Goal: Communication & Community: Answer question/provide support

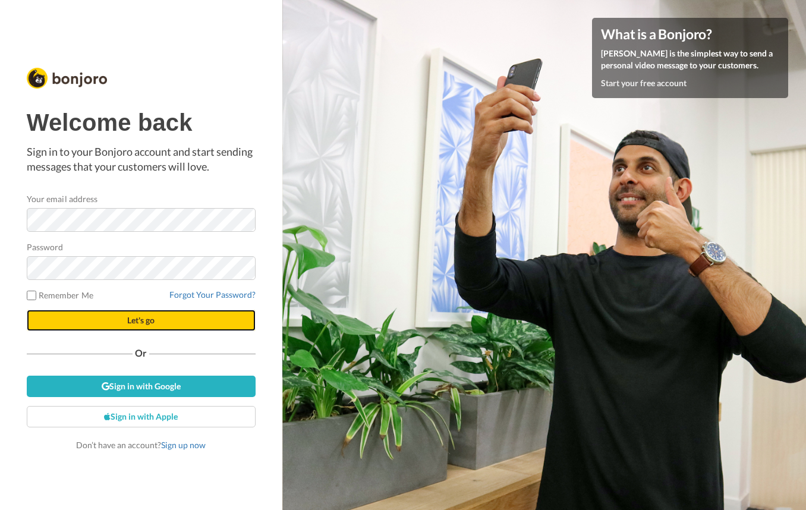
click at [123, 323] on button "Let's go" at bounding box center [141, 320] width 229 height 21
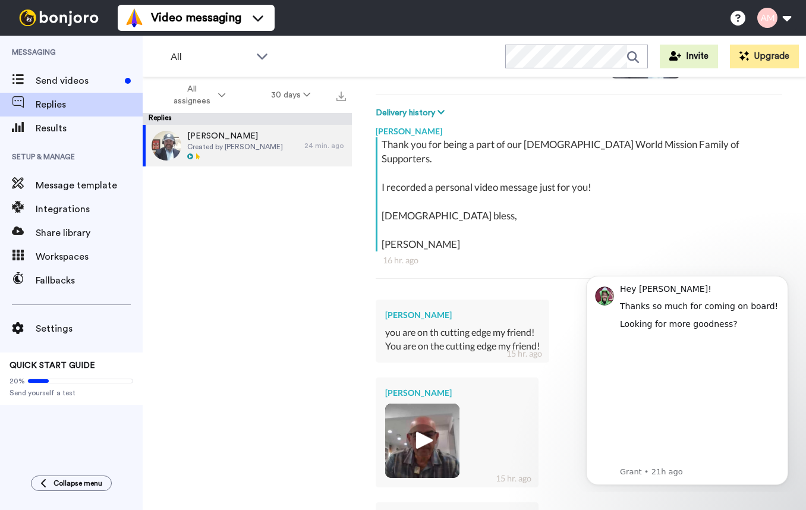
click at [426, 425] on img at bounding box center [422, 441] width 33 height 33
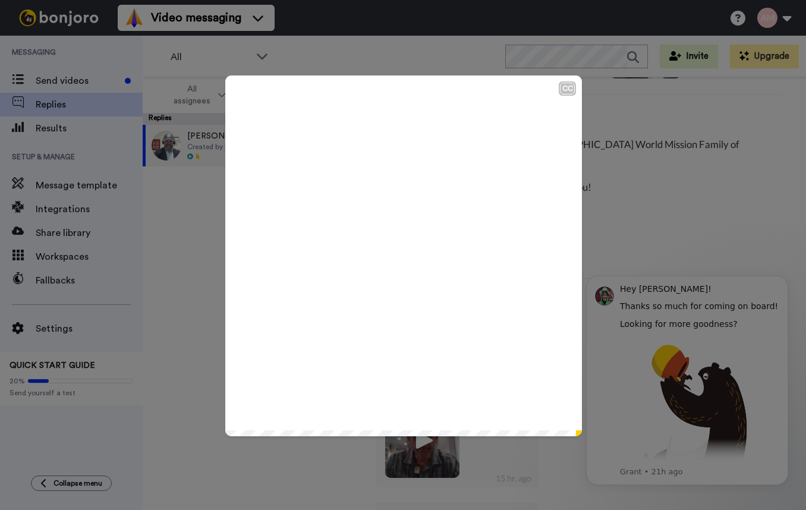
click at [407, 259] on icon at bounding box center [404, 256] width 32 height 32
click at [635, 218] on div "CC Play/Pause 0:05 / 0:06" at bounding box center [403, 255] width 806 height 510
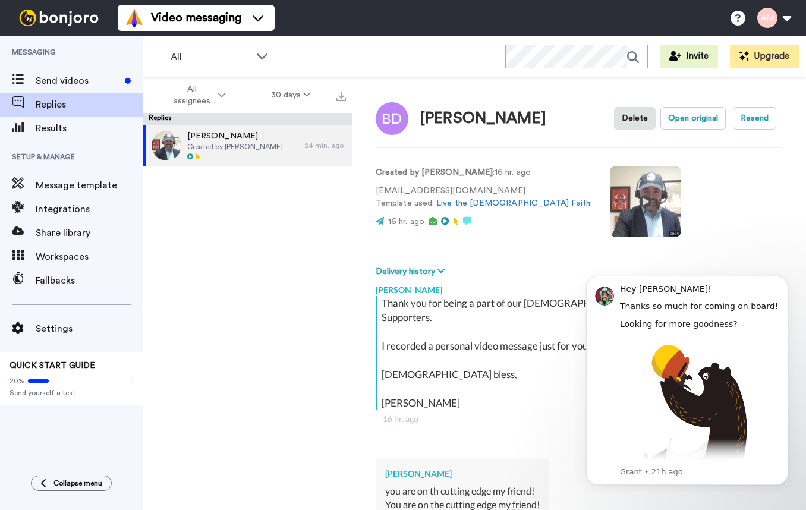
click at [610, 199] on video at bounding box center [645, 201] width 71 height 71
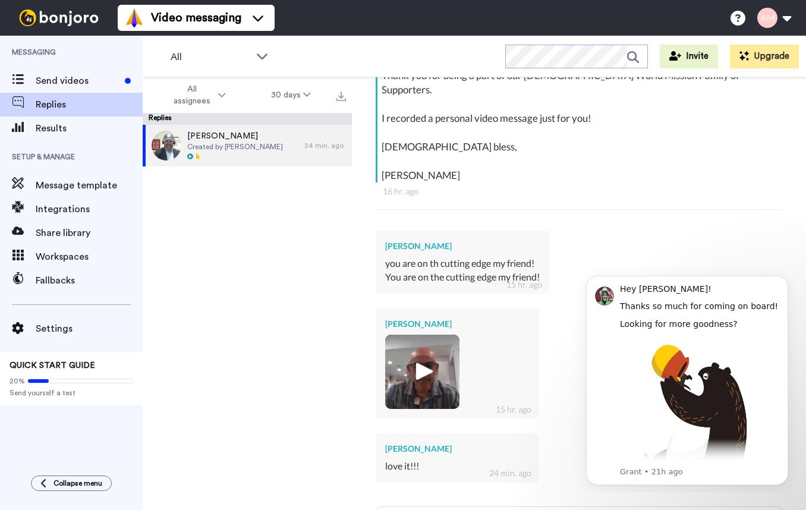
scroll to position [235, 0]
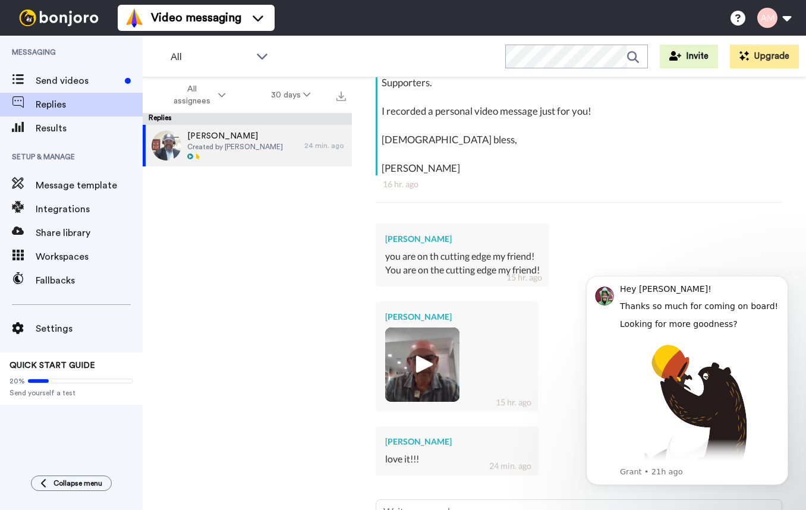
click at [419, 348] on img at bounding box center [422, 364] width 33 height 33
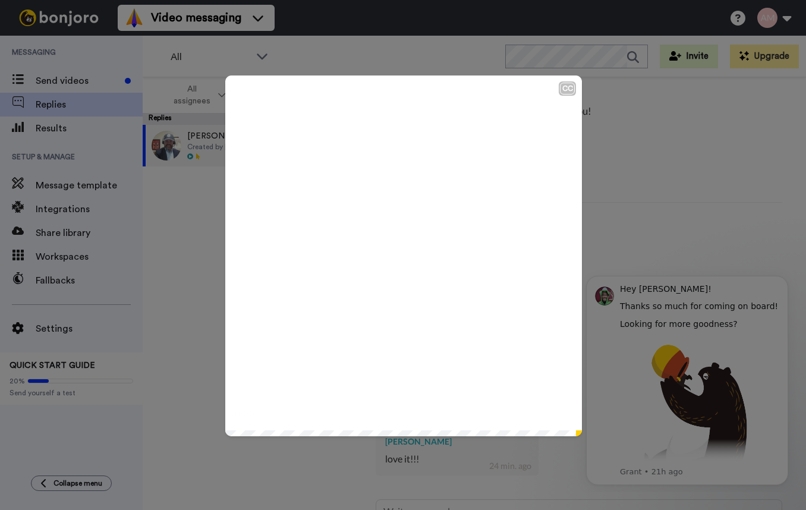
click at [400, 249] on icon "Play/Pause" at bounding box center [404, 256] width 32 height 56
click at [428, 246] on video at bounding box center [403, 254] width 357 height 357
click at [667, 211] on div "CC Play/Pause 0:05 / 0:06" at bounding box center [403, 255] width 806 height 510
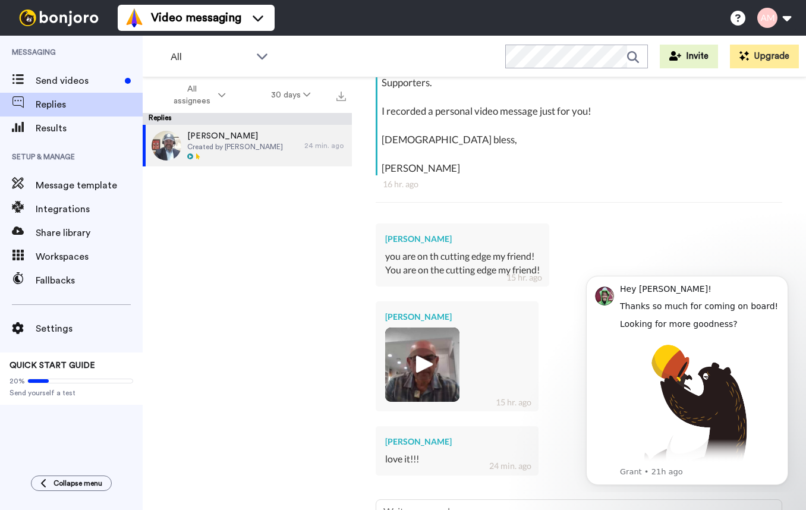
scroll to position [0, 0]
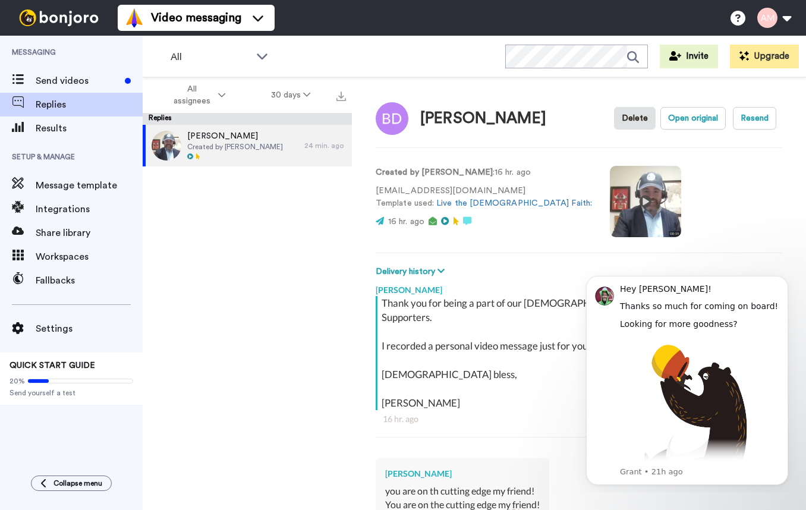
click at [610, 193] on video at bounding box center [645, 201] width 71 height 71
type textarea "x"
